Goal: Navigation & Orientation: Find specific page/section

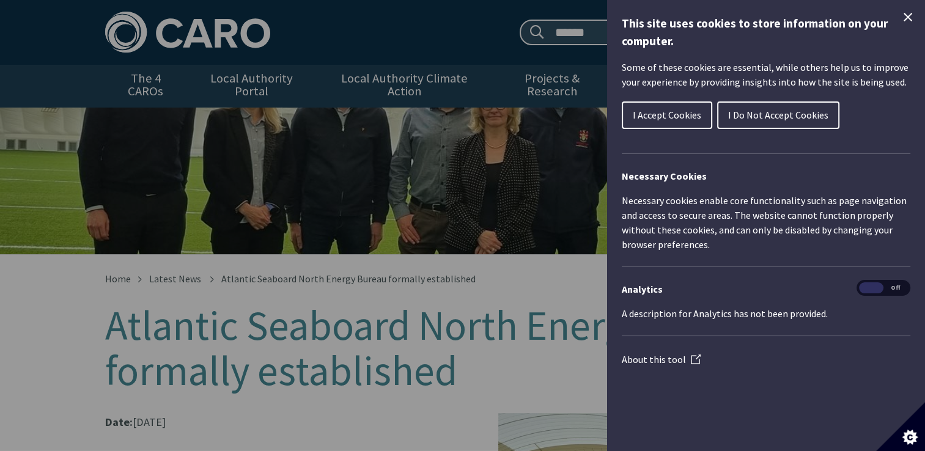
click at [905, 18] on icon "Close Cookie Control" at bounding box center [907, 17] width 15 height 15
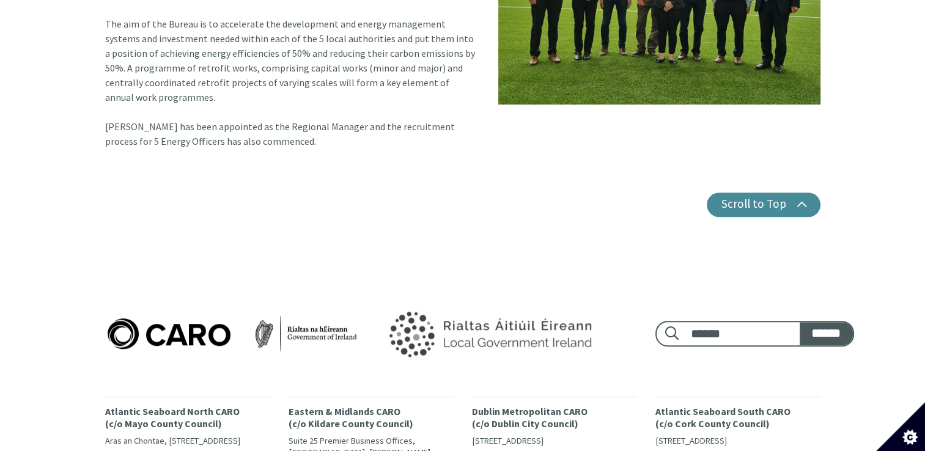
scroll to position [611, 0]
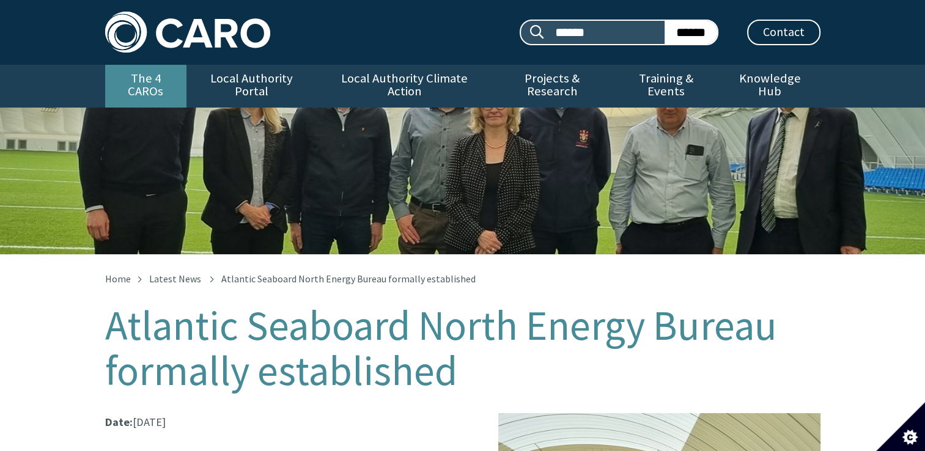
click at [156, 84] on link "The 4 CAROs" at bounding box center [145, 86] width 81 height 43
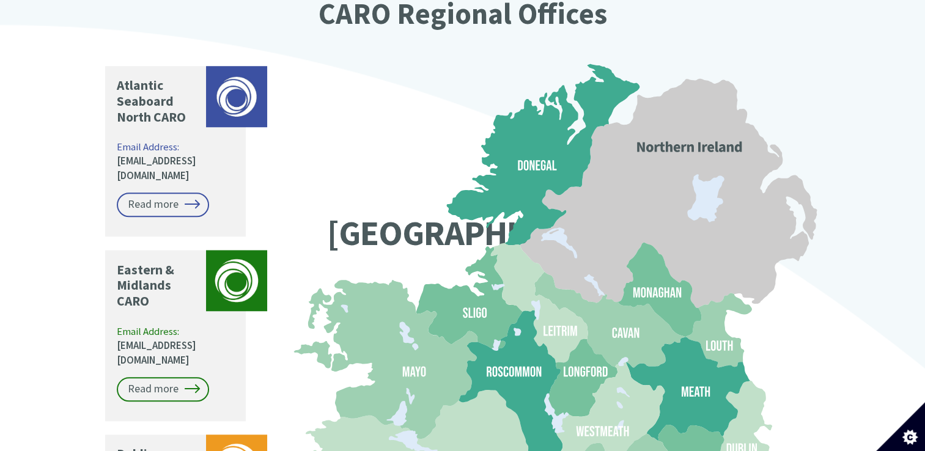
scroll to position [917, 0]
